Goal: Transaction & Acquisition: Purchase product/service

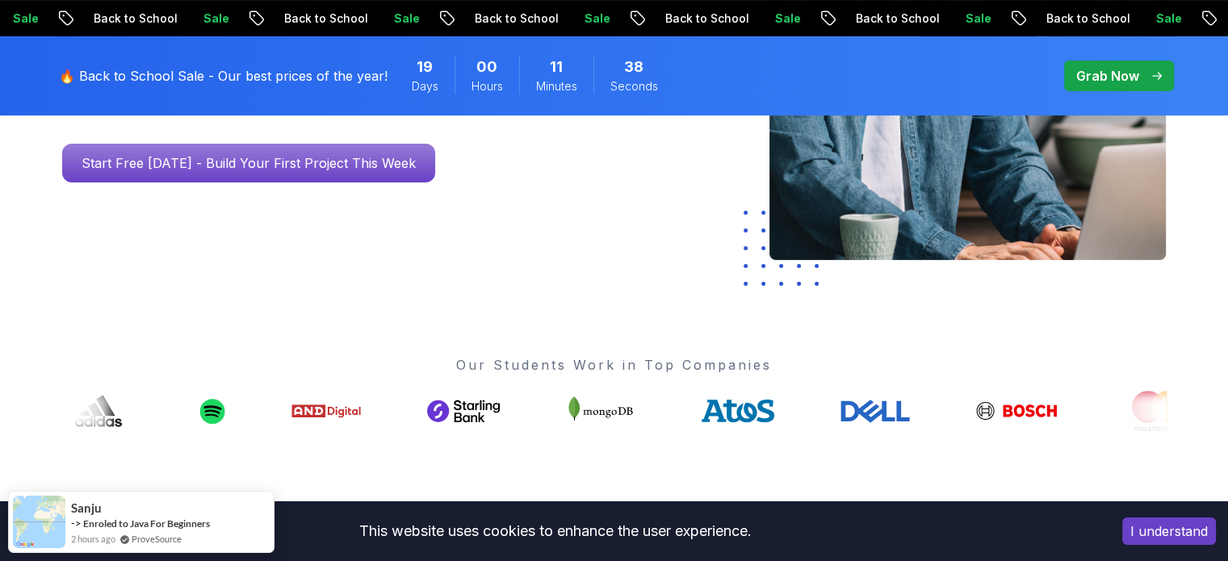
scroll to position [449, 0]
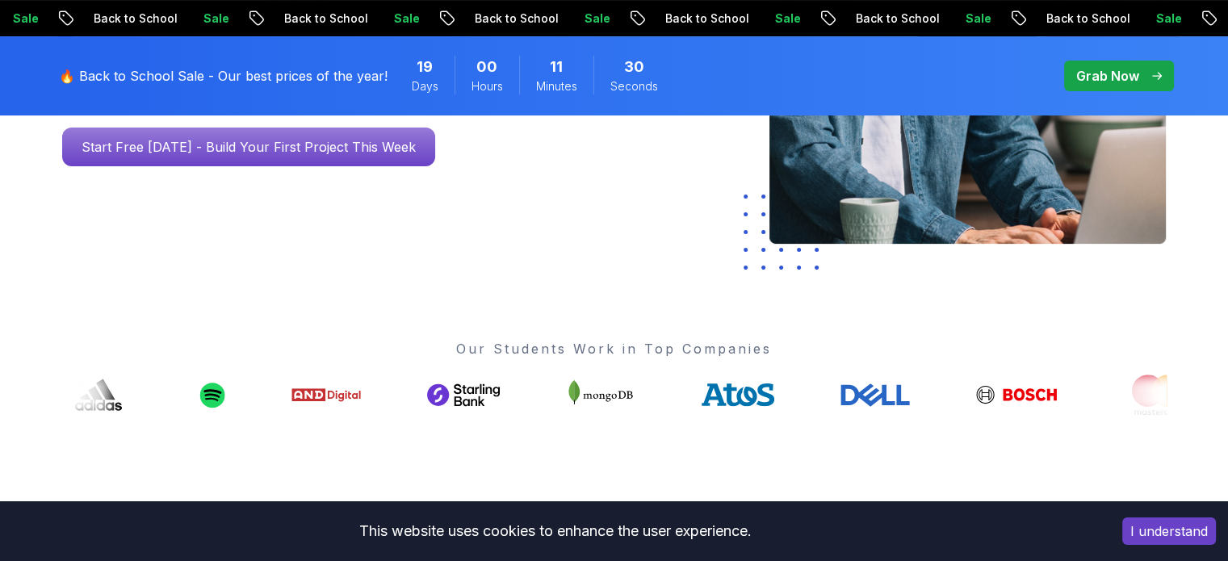
click at [295, 72] on p "🔥 Back to School Sale - Our best prices of the year!" at bounding box center [223, 75] width 329 height 19
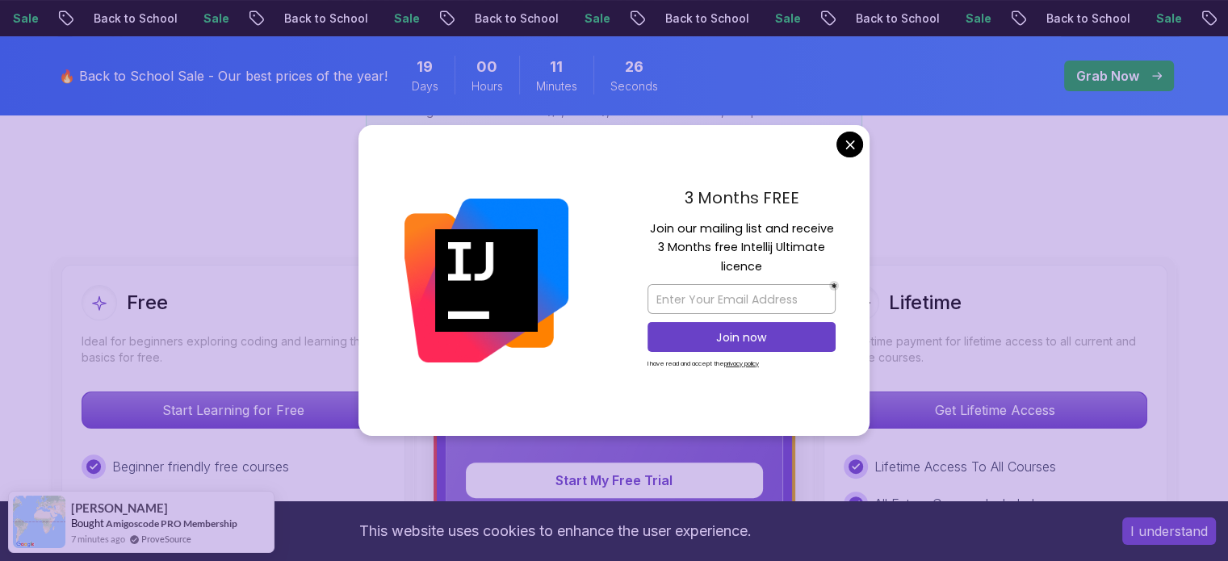
scroll to position [336, 0]
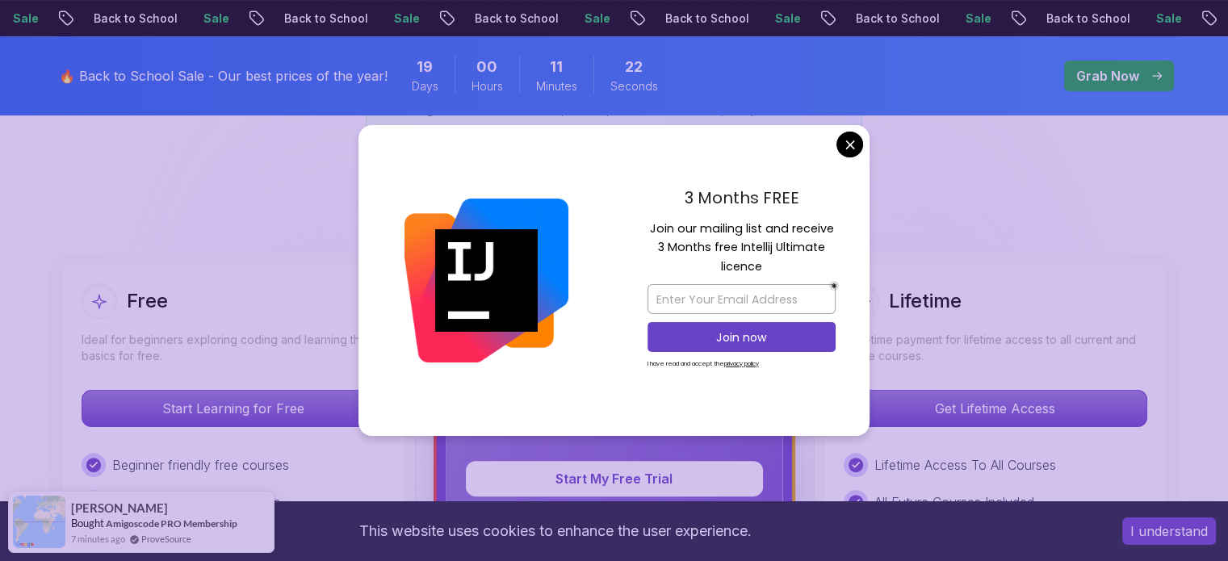
click at [862, 135] on div "3 Months FREE Join our mailing list and receive 3 Months free Intellij Ultimate…" at bounding box center [742, 281] width 256 height 312
drag, startPoint x: 882, startPoint y: 125, endPoint x: 849, endPoint y: 149, distance: 39.9
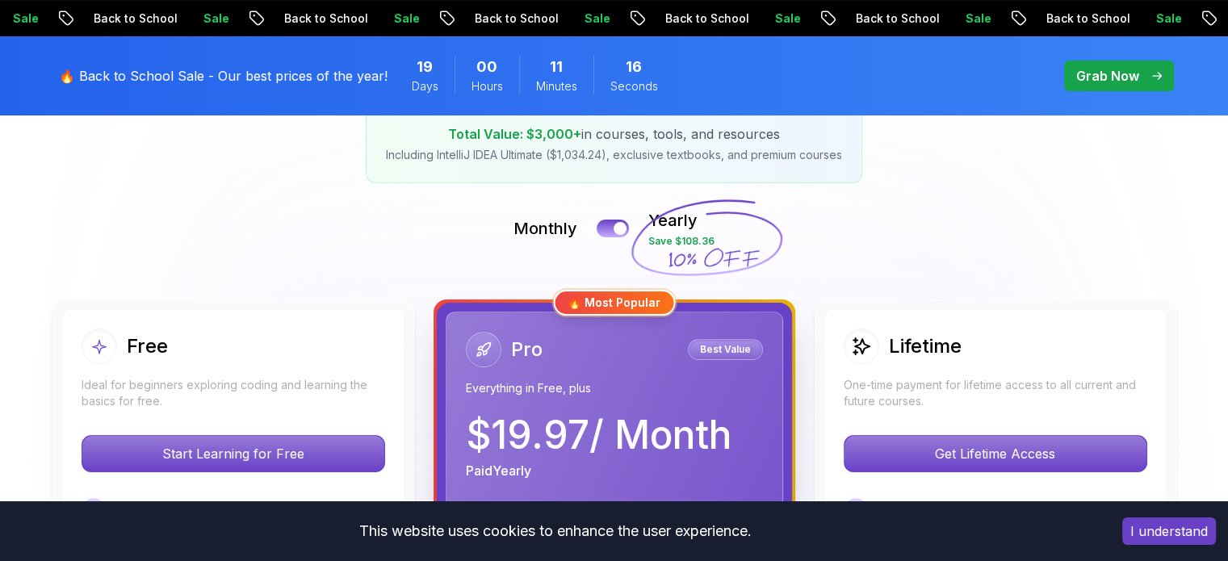
scroll to position [292, 0]
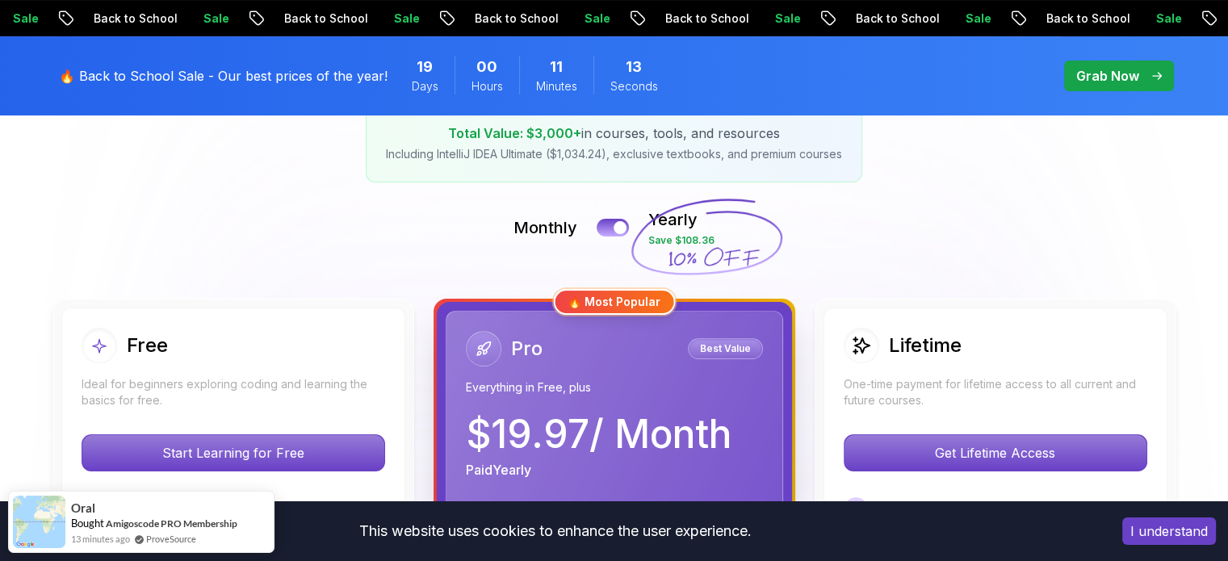
click at [940, 208] on div "Monthly Yearly Save $108.36" at bounding box center [614, 227] width 1130 height 39
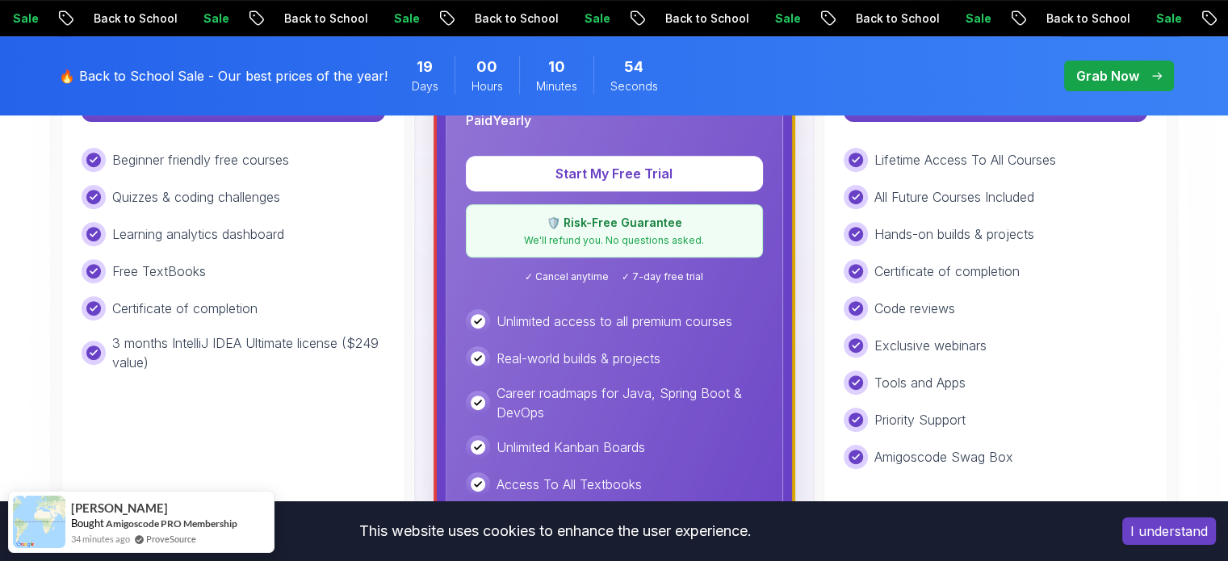
scroll to position [0, 0]
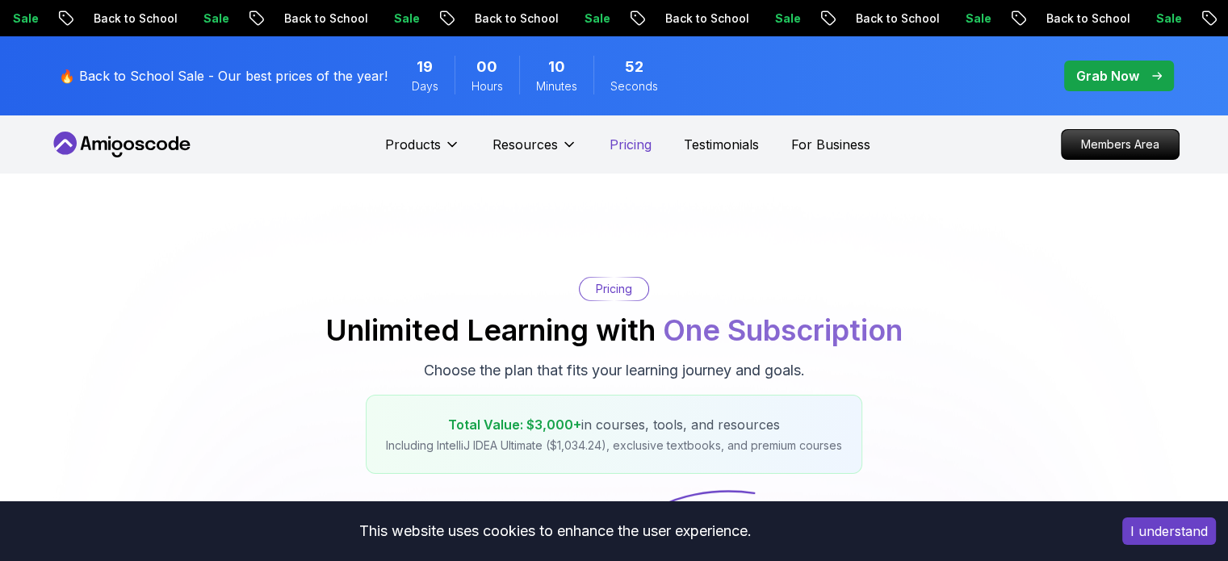
click at [615, 140] on p "Pricing" at bounding box center [631, 144] width 42 height 19
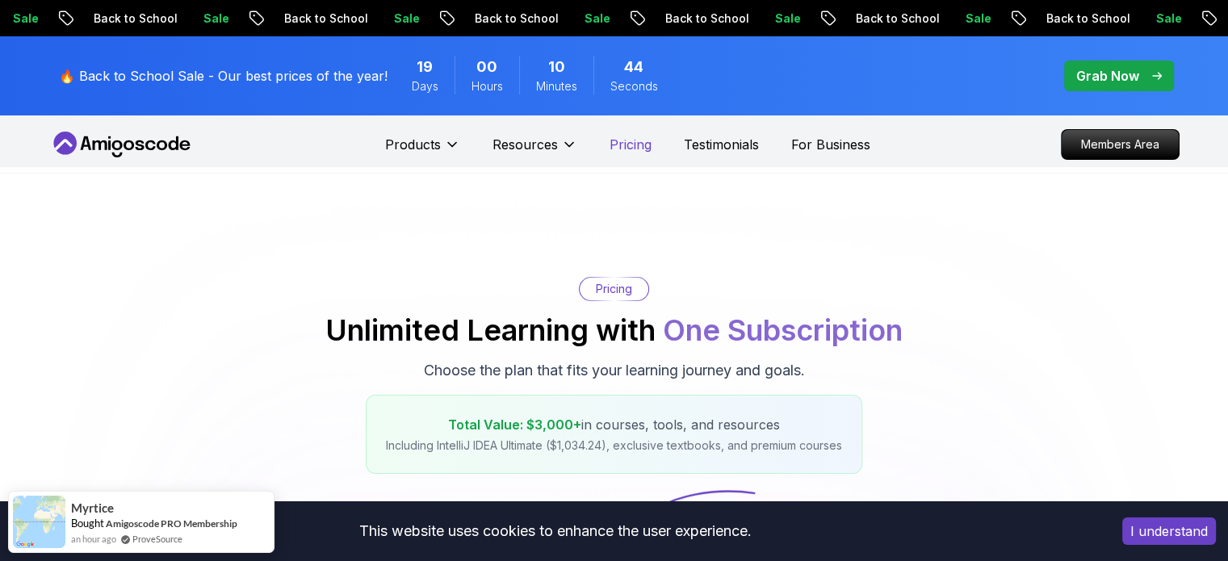
click at [627, 153] on p "Pricing" at bounding box center [631, 144] width 42 height 19
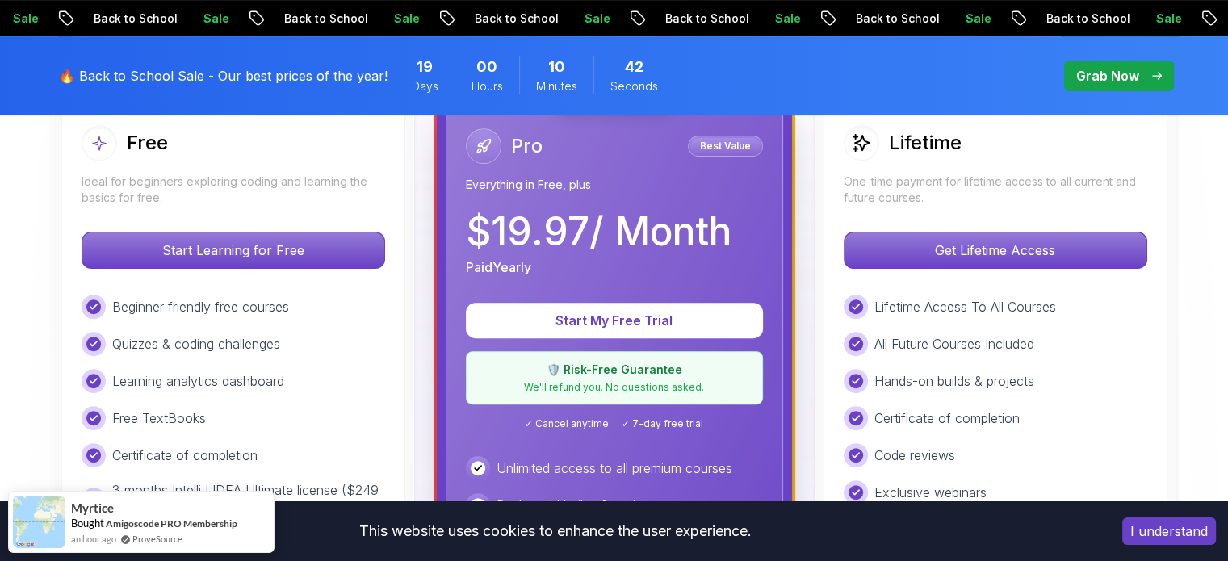
scroll to position [496, 0]
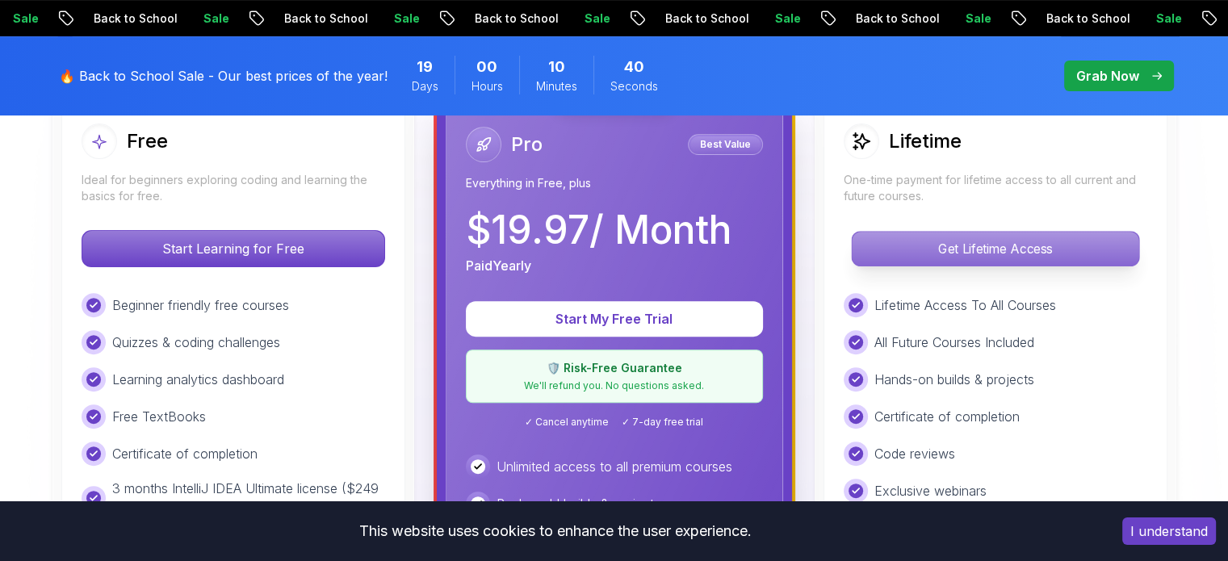
click at [937, 260] on p "Get Lifetime Access" at bounding box center [995, 249] width 287 height 34
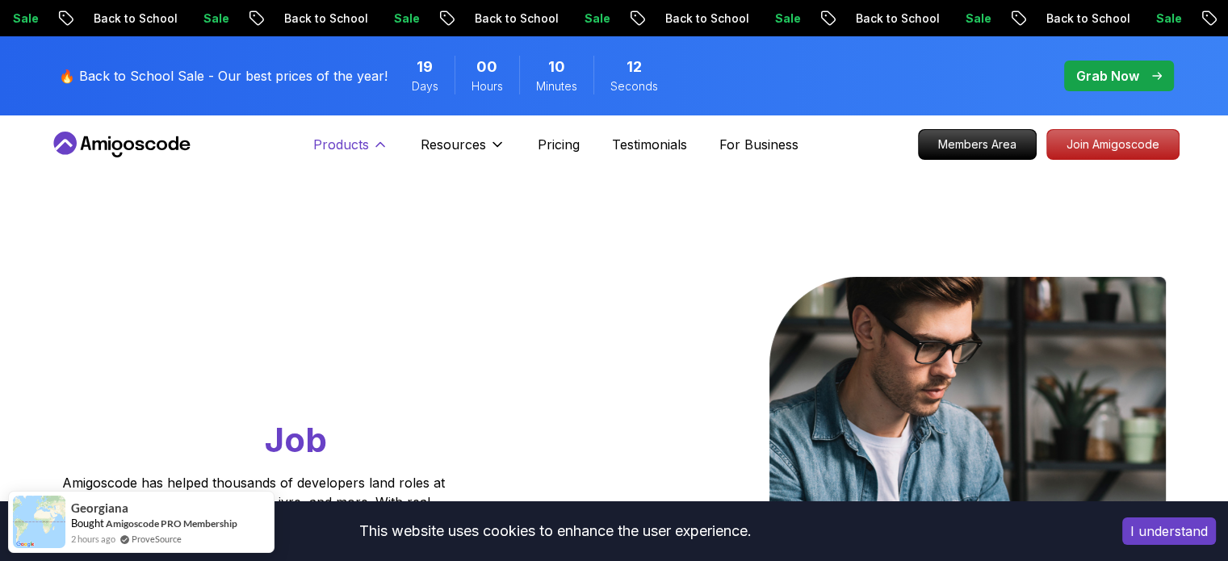
click at [365, 145] on p "Products" at bounding box center [341, 144] width 56 height 19
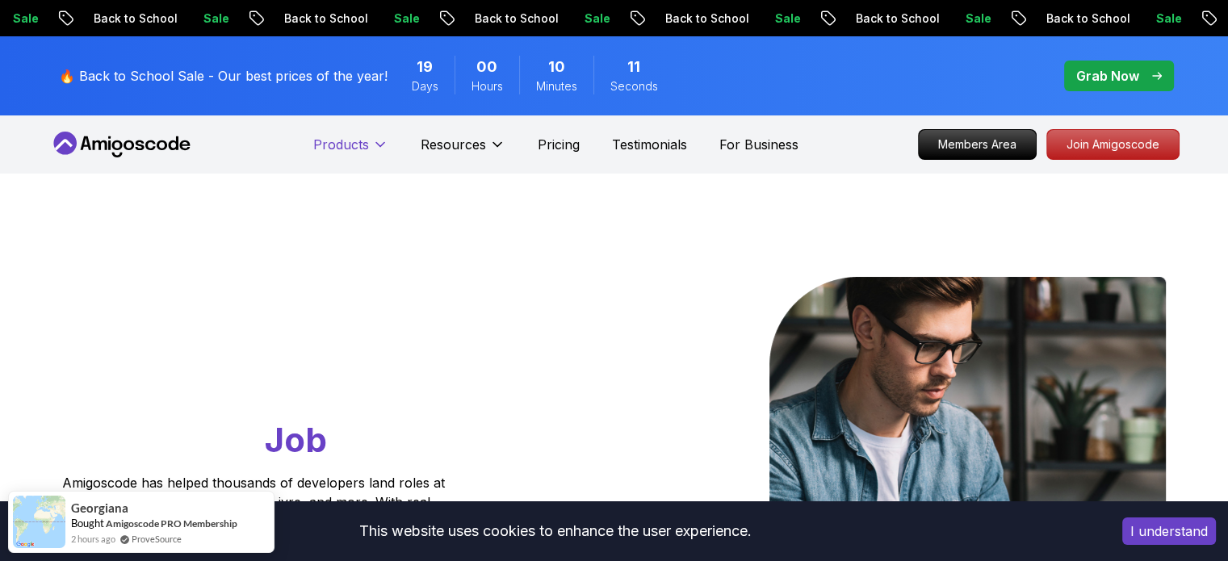
click at [365, 145] on p "Products" at bounding box center [341, 144] width 56 height 19
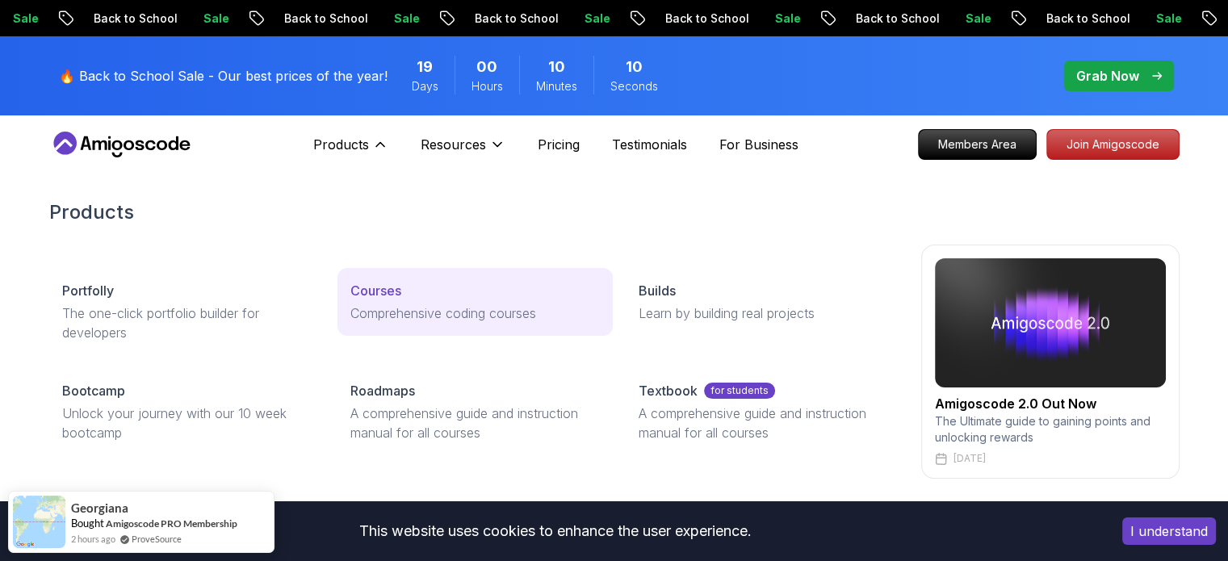
click at [380, 282] on p "Courses" at bounding box center [375, 290] width 51 height 19
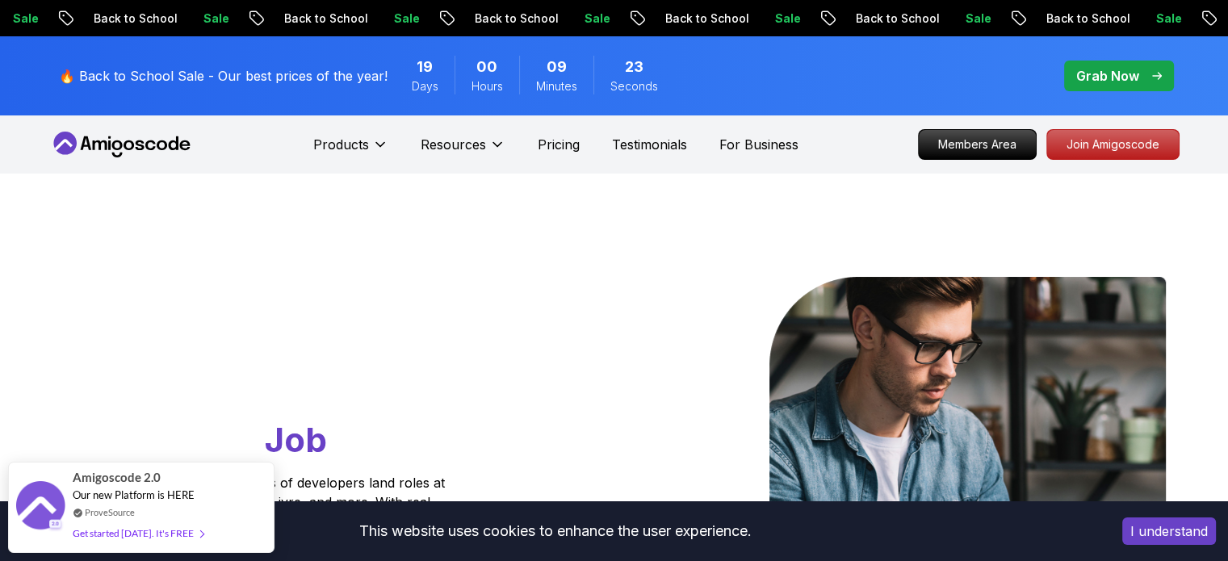
click at [268, 79] on p "🔥 Back to School Sale - Our best prices of the year!" at bounding box center [223, 75] width 329 height 19
